Goal: Transaction & Acquisition: Download file/media

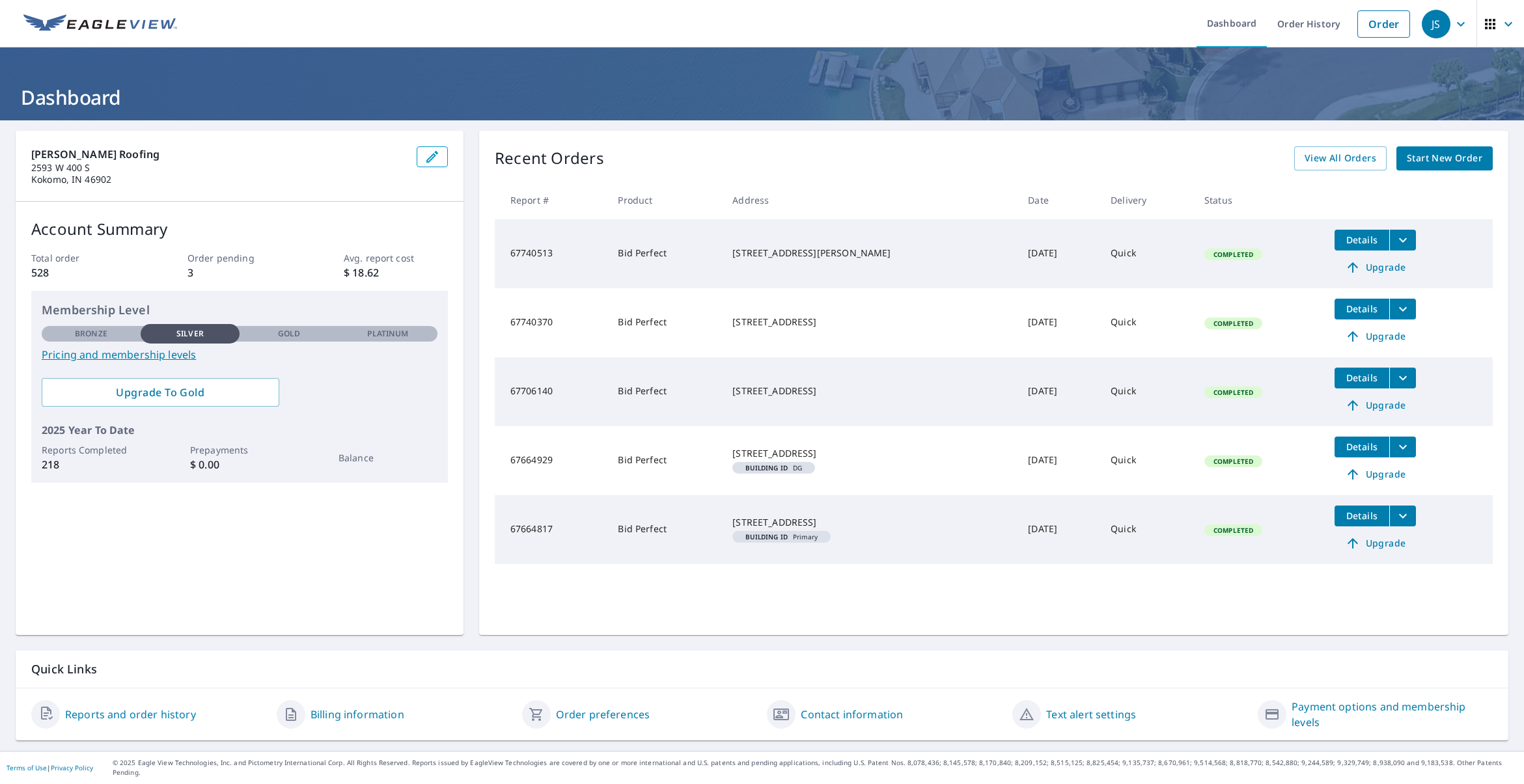
click at [1357, 240] on span "Details" at bounding box center [1362, 239] width 39 height 12
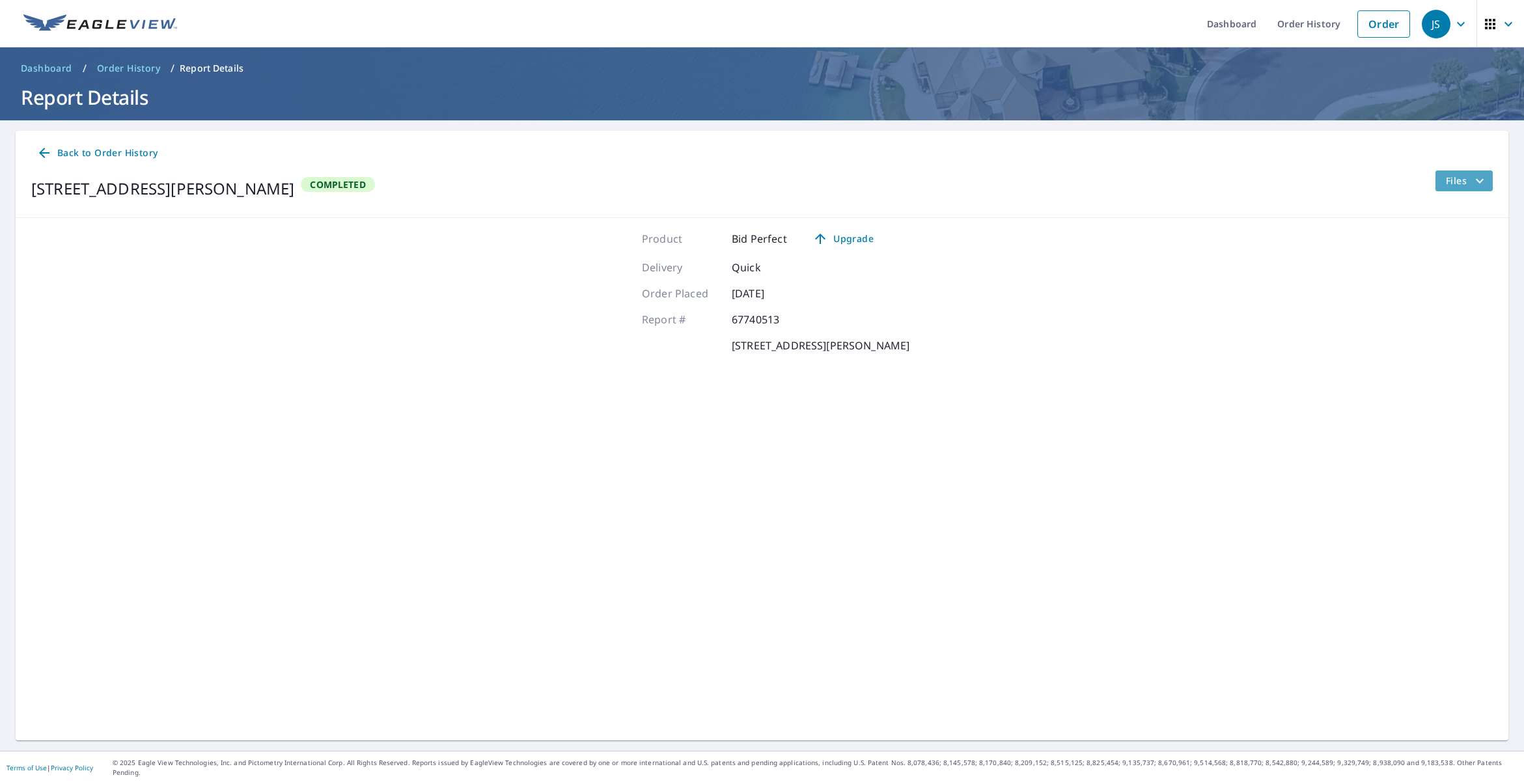
click at [1442, 180] on button "Files" at bounding box center [1463, 180] width 58 height 21
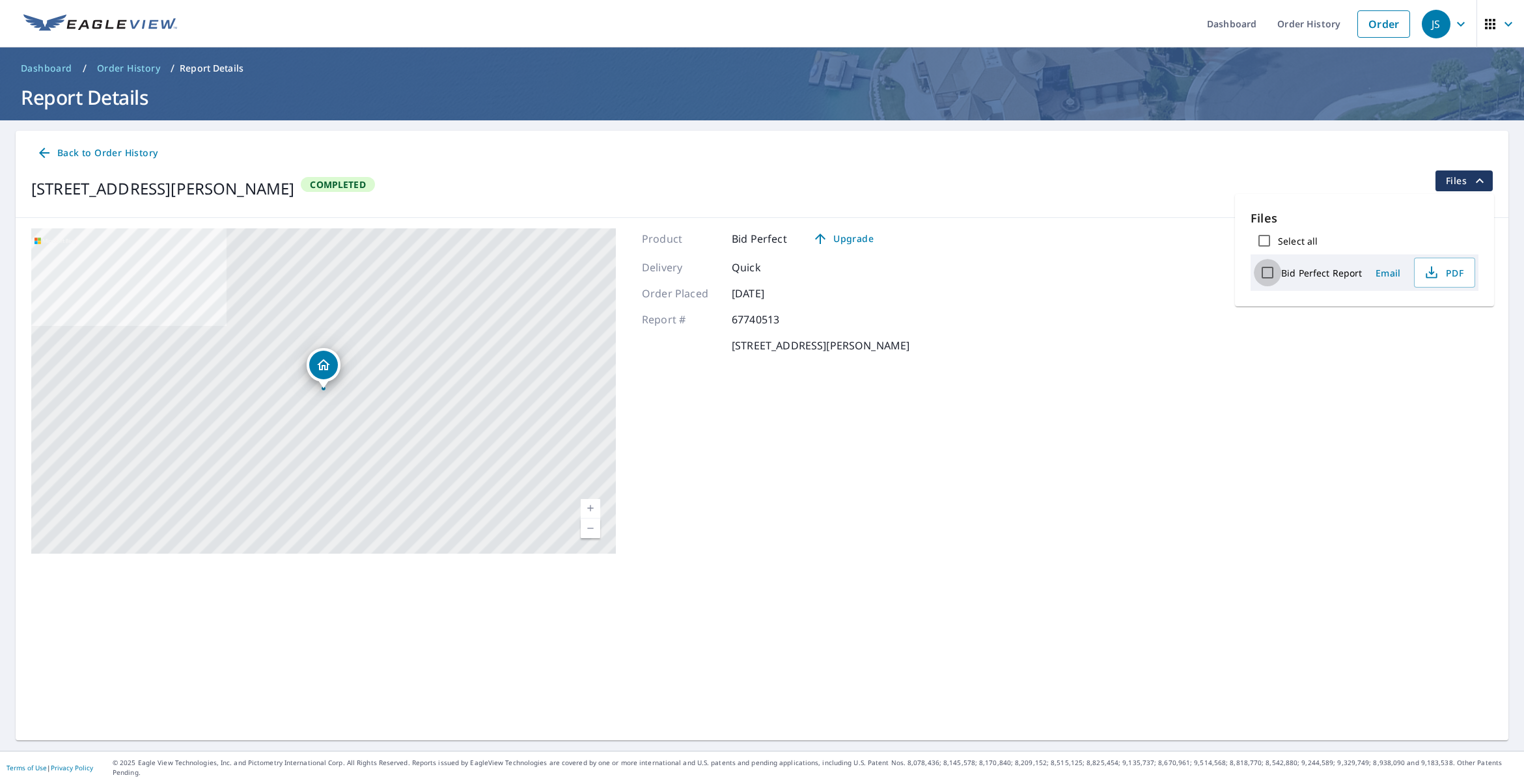
click at [1270, 273] on input "Bid Perfect Report" at bounding box center [1267, 273] width 27 height 27
checkbox input "true"
click at [1399, 316] on icon "button" at bounding box center [1401, 318] width 16 height 16
click at [1287, 23] on link "Order History" at bounding box center [1308, 24] width 84 height 48
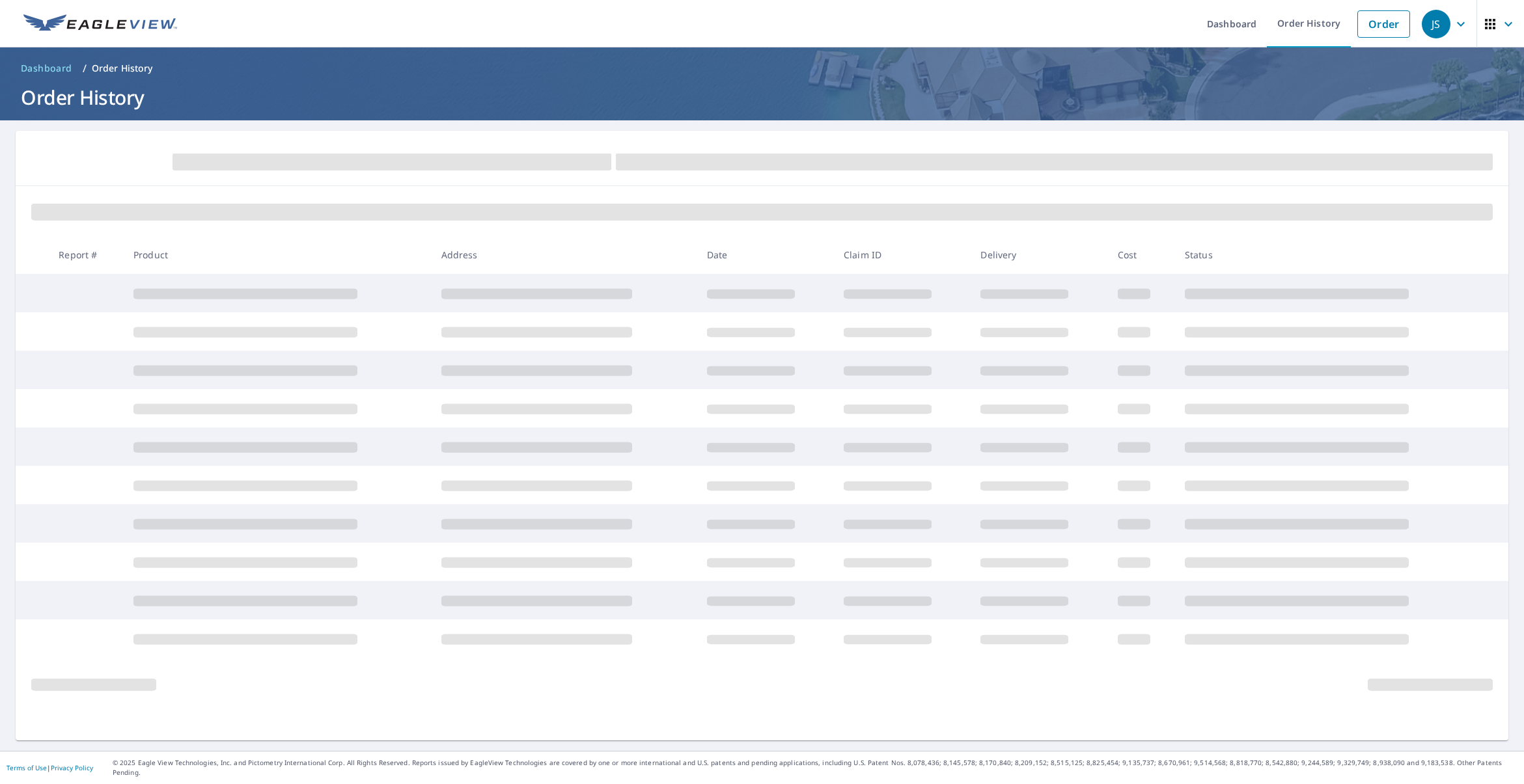
scroll to position [0, 1]
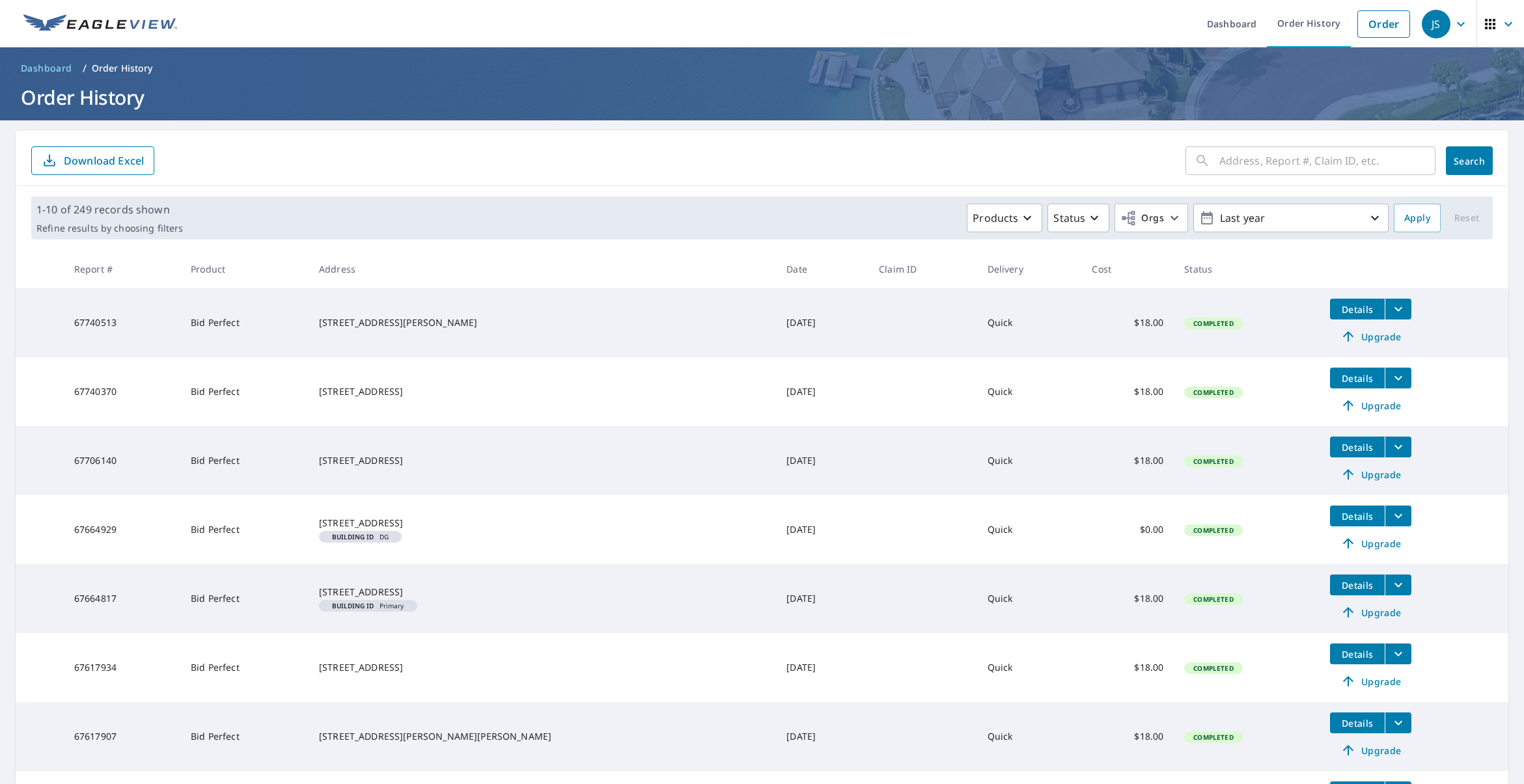
click at [1338, 381] on span "Details" at bounding box center [1357, 378] width 39 height 12
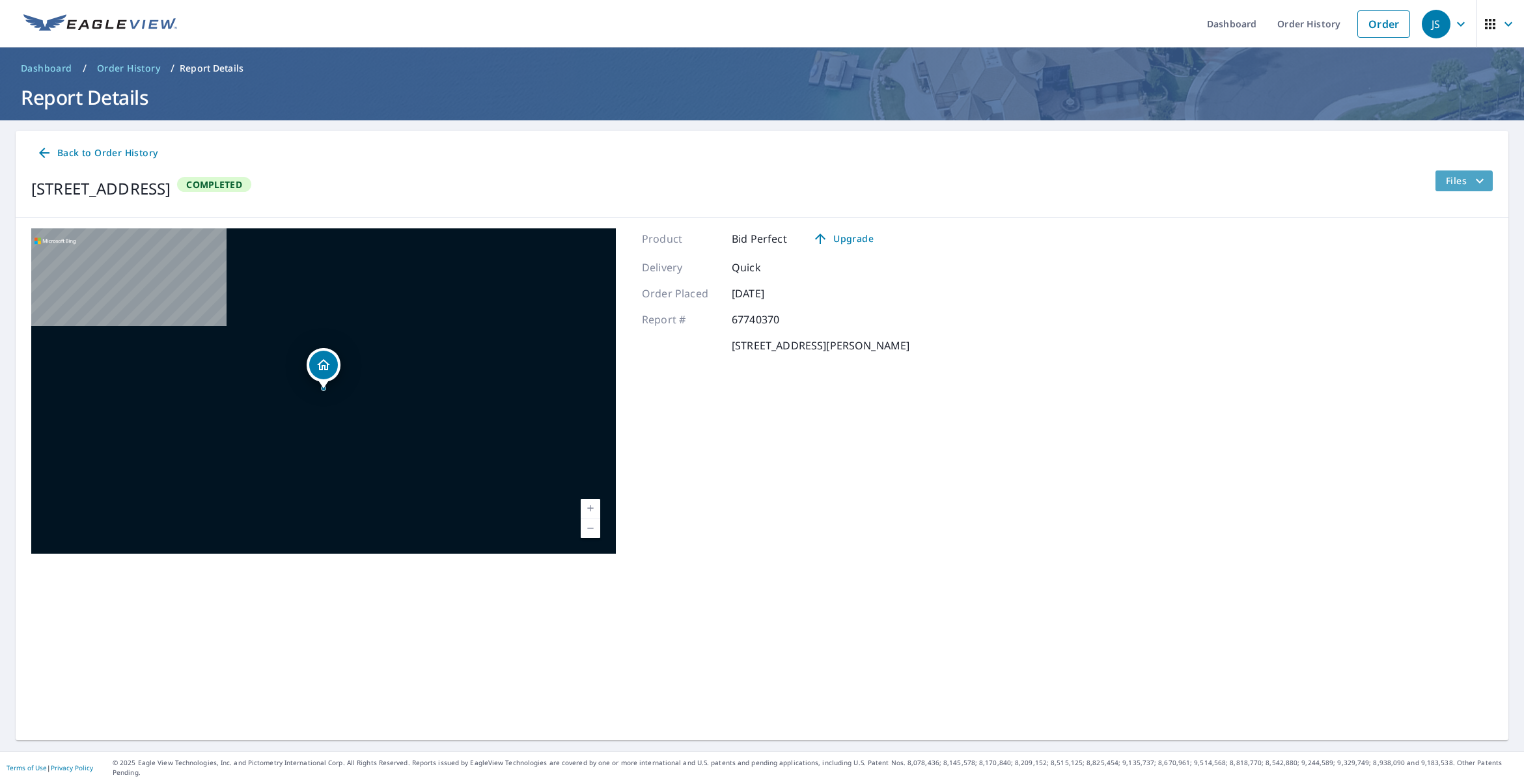
click at [1450, 180] on span "Files" at bounding box center [1467, 181] width 42 height 16
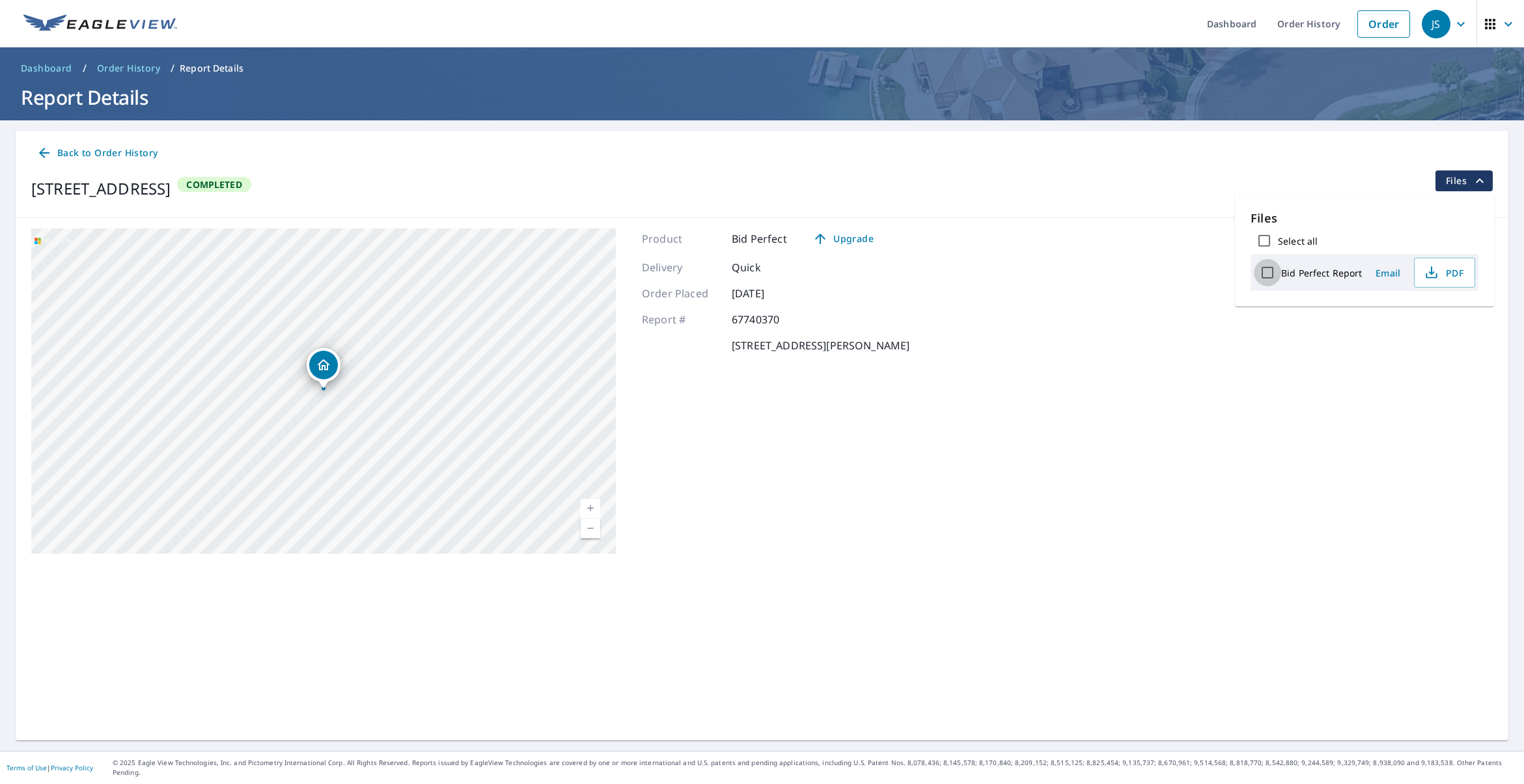
click at [1268, 273] on input "Bid Perfect Report" at bounding box center [1267, 273] width 27 height 27
checkbox input "true"
click at [1440, 309] on button "Download" at bounding box center [1428, 318] width 89 height 23
